Goal: Browse casually

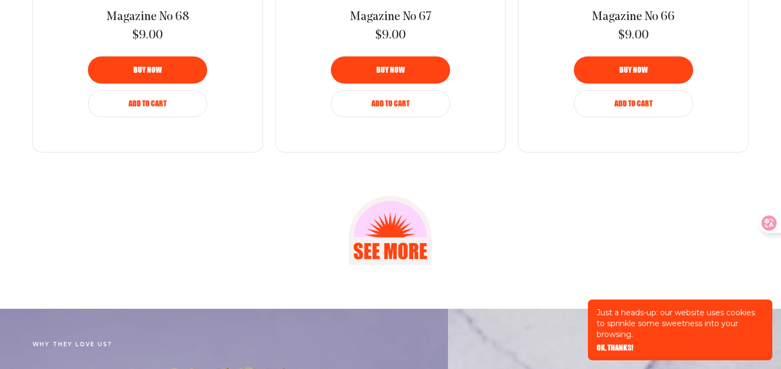
scroll to position [1736, 0]
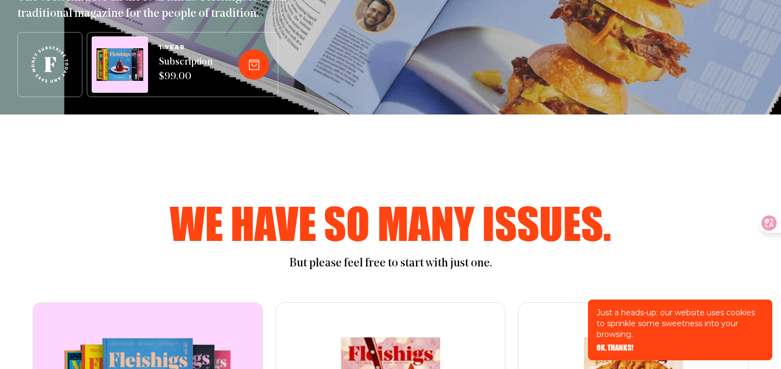
scroll to position [257, 0]
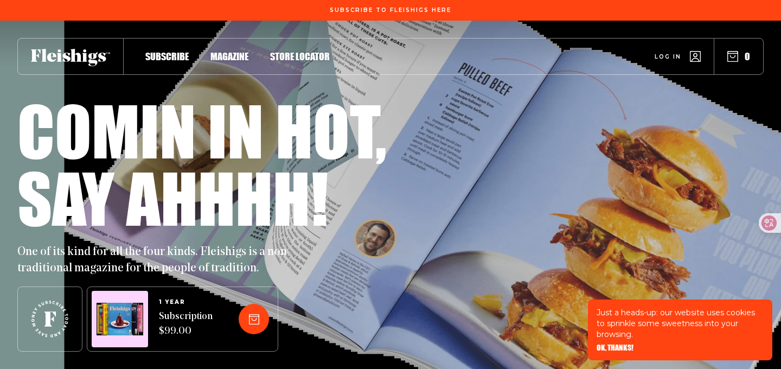
click at [606, 344] on span "OK, THANKS!" at bounding box center [615, 340] width 37 height 8
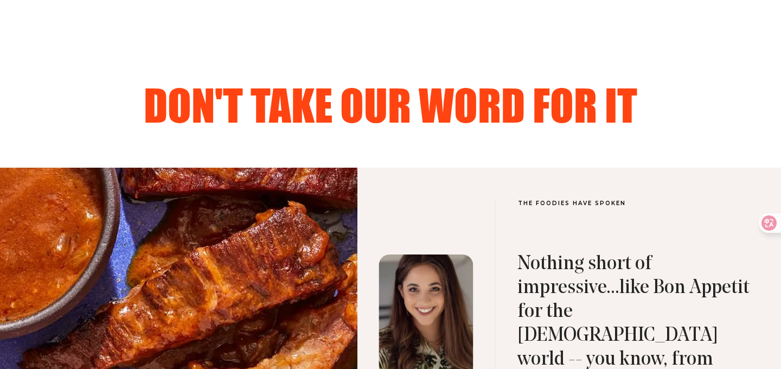
scroll to position [3300, 0]
